Goal: Find specific page/section: Find specific page/section

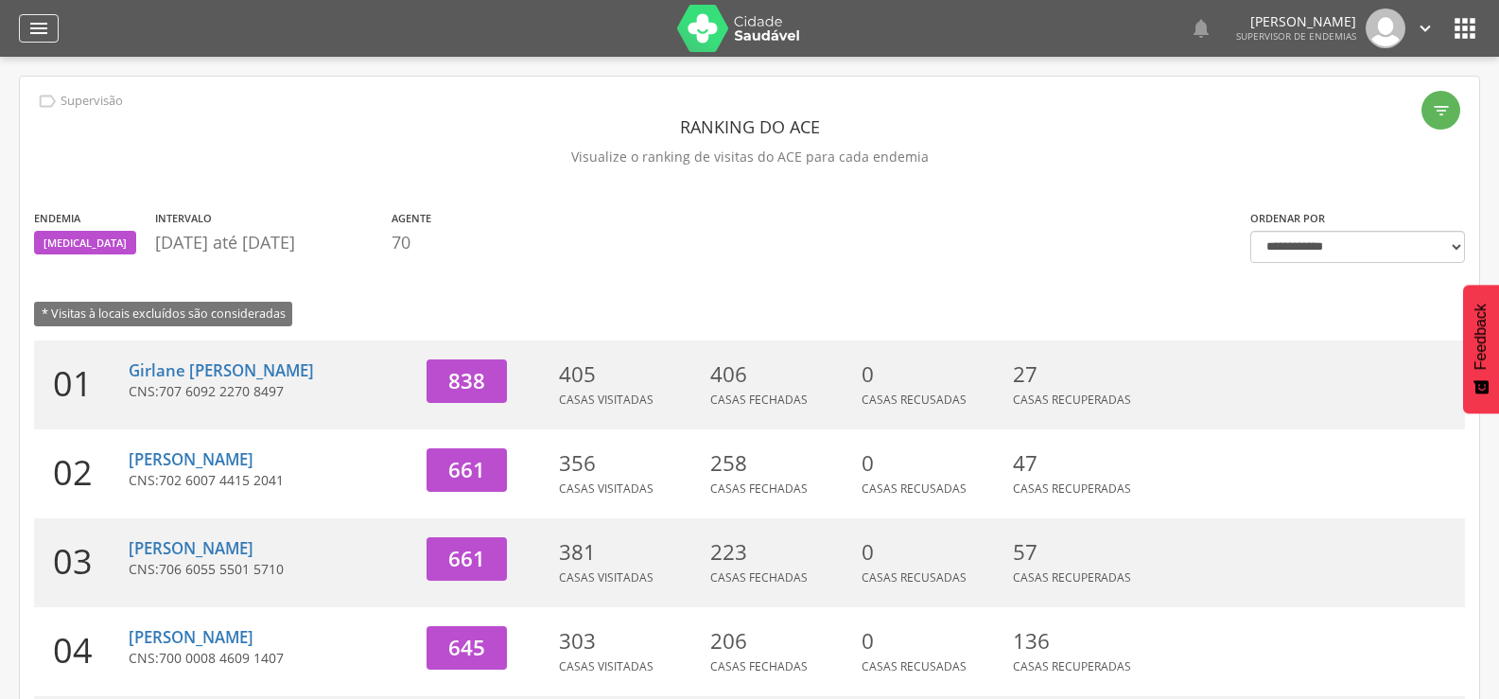
click at [46, 26] on icon "" at bounding box center [38, 28] width 23 height 23
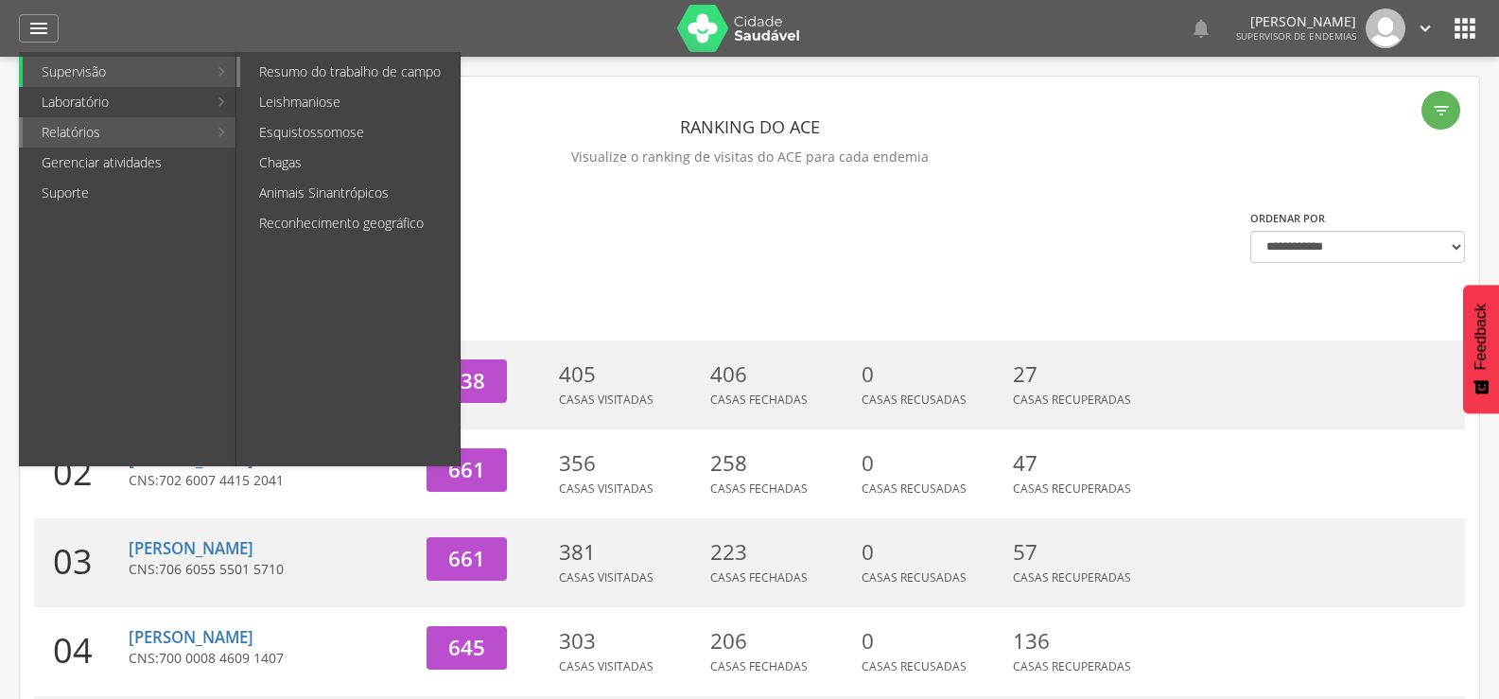
click at [316, 78] on link "Resumo do trabalho de campo" at bounding box center [349, 72] width 219 height 30
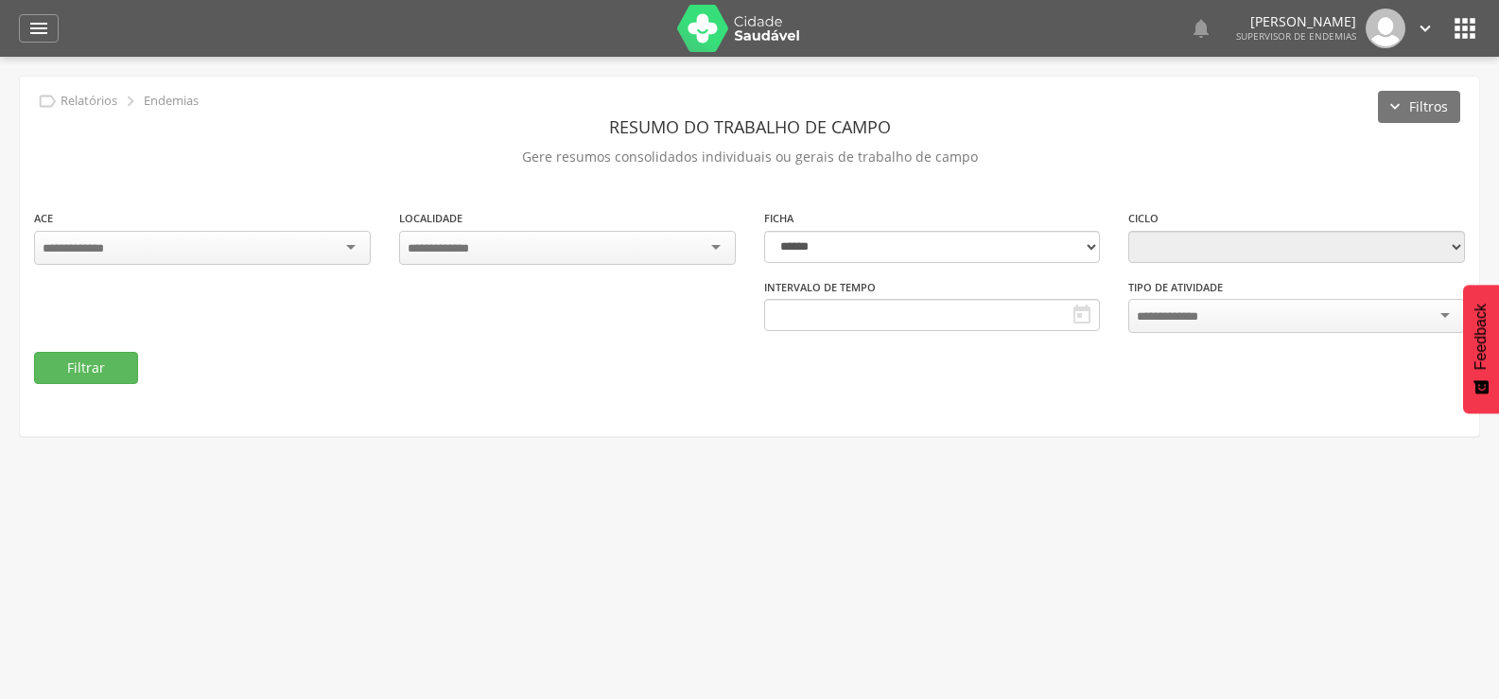
type input "**********"
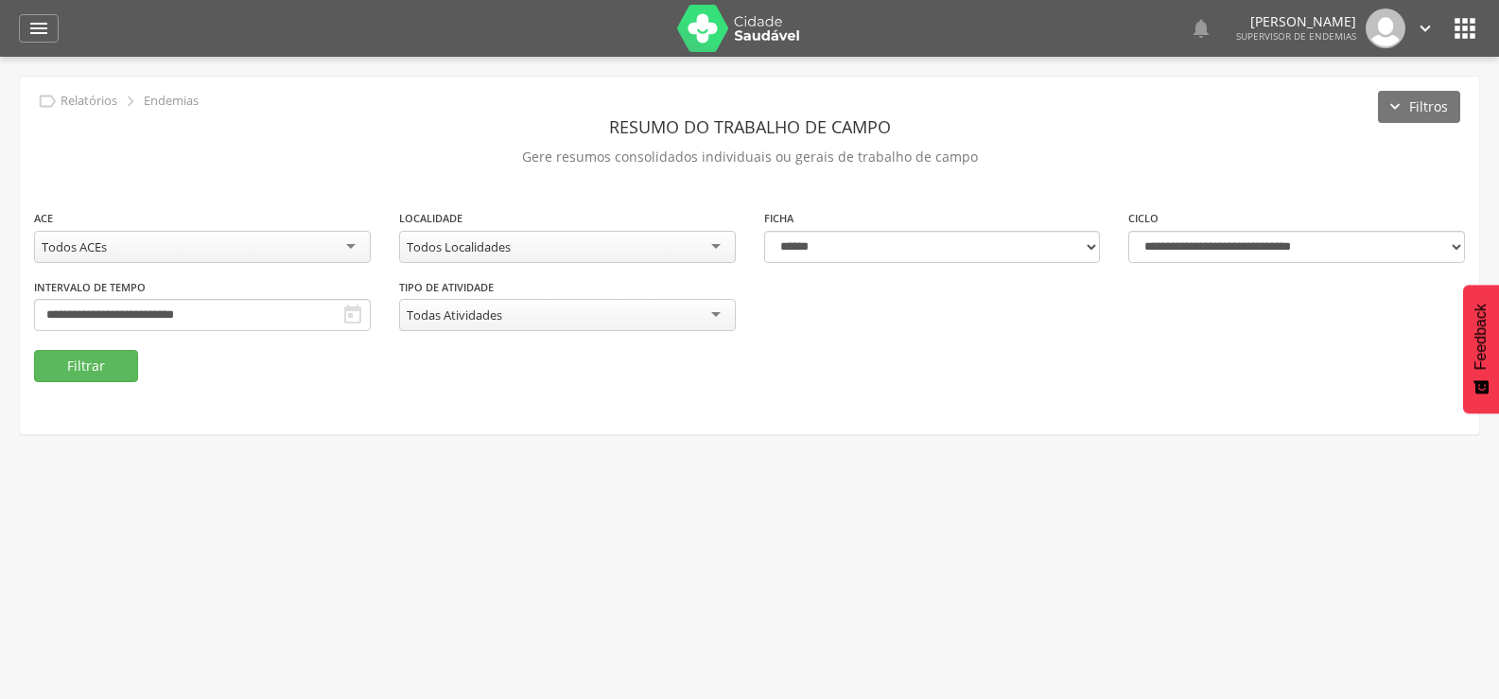
click at [52, 52] on div " Supervisão Ranking Aplicativo desatualizado Última sincronização Mapa de ende…" at bounding box center [749, 28] width 1461 height 57
click at [44, 19] on icon "" at bounding box center [38, 28] width 23 height 23
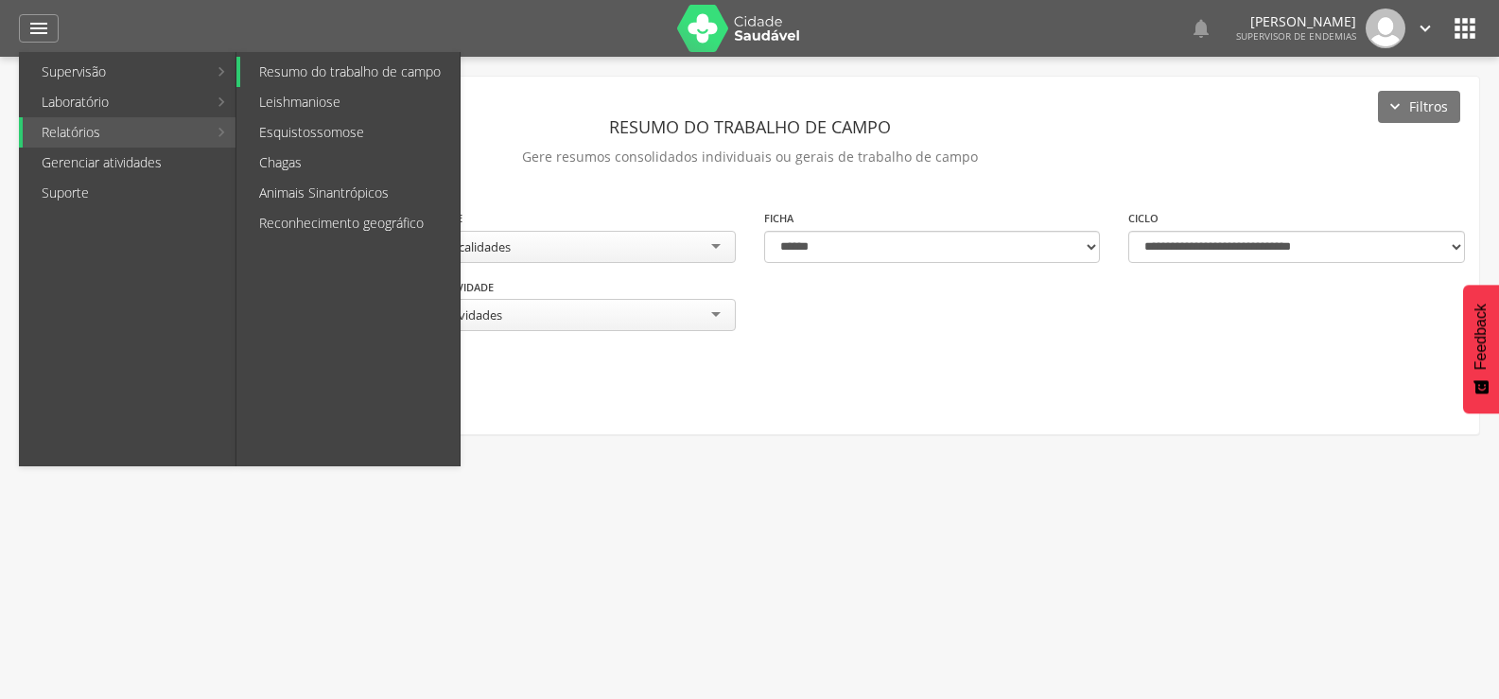
click at [315, 78] on link "Resumo do trabalho de campo" at bounding box center [349, 72] width 219 height 30
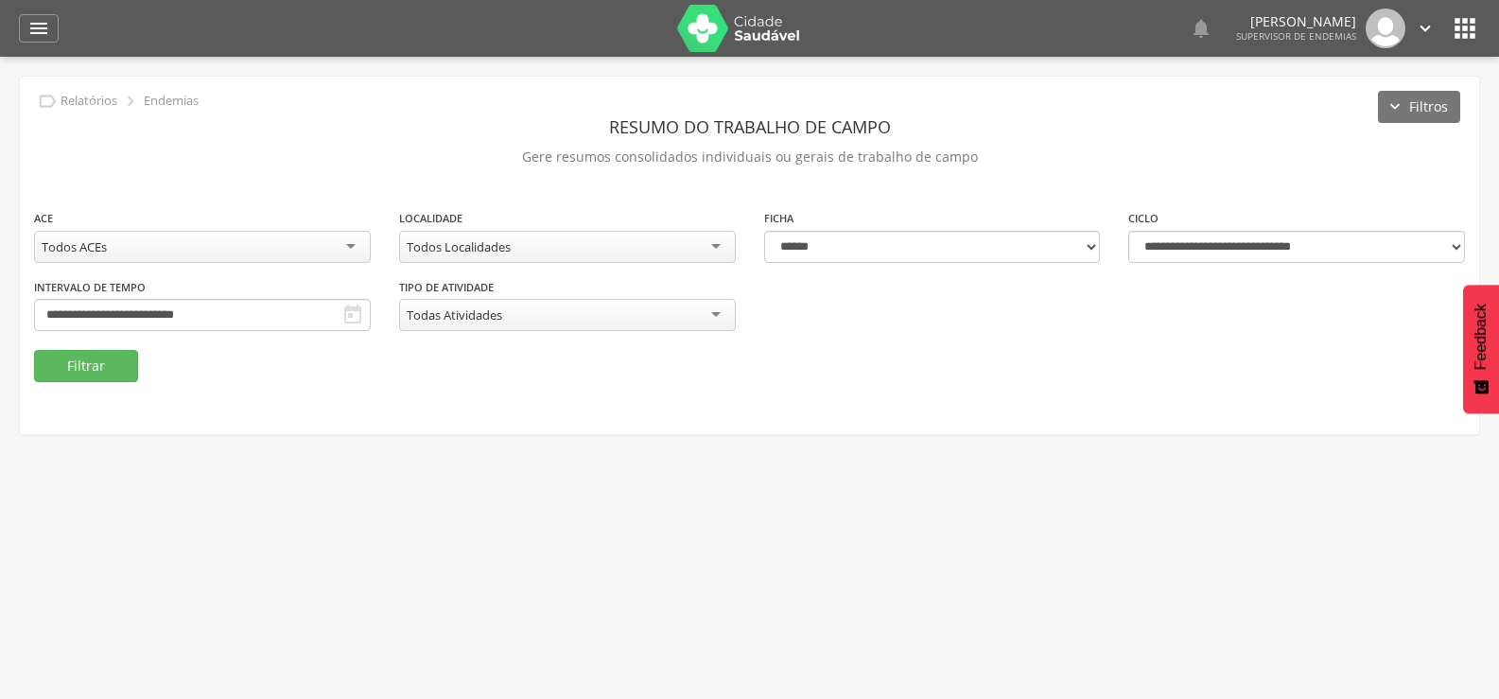
click at [256, 257] on div "Todos ACEs" at bounding box center [202, 247] width 337 height 32
click at [155, 521] on div " Usuários  Perfil do Usuário [PERSON_NAME] CPF: 000.000.000-00, [GEOGRAPHIC_D…" at bounding box center [749, 406] width 1499 height 699
